Goal: Navigation & Orientation: Go to known website

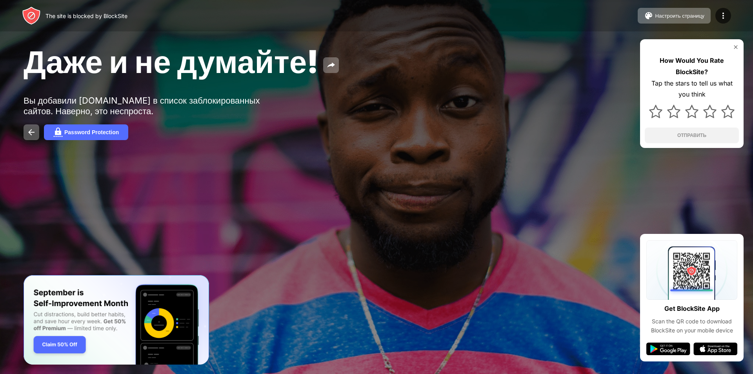
click at [740, 53] on div "How Would You Rate BlockSite? Tap the stars to tell us what you think ОТПРАВИТЬ" at bounding box center [692, 93] width 104 height 109
click at [737, 49] on img at bounding box center [736, 47] width 6 height 6
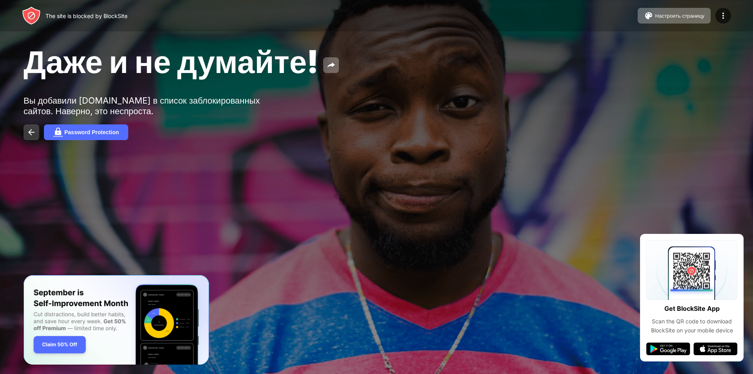
click at [27, 128] on img at bounding box center [31, 131] width 9 height 9
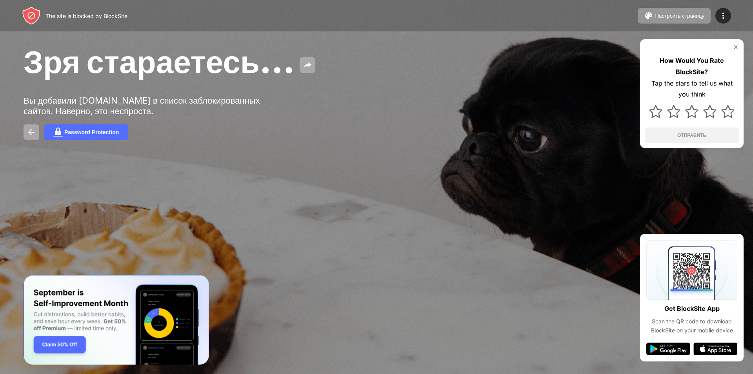
click at [730, 47] on div at bounding box center [692, 47] width 94 height 6
